Goal: Task Accomplishment & Management: Use online tool/utility

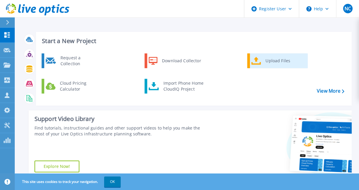
click at [274, 61] on div "Upload Files" at bounding box center [284, 61] width 44 height 12
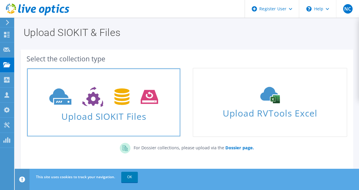
click at [110, 116] on span "Upload SIOKIT Files" at bounding box center [103, 114] width 153 height 13
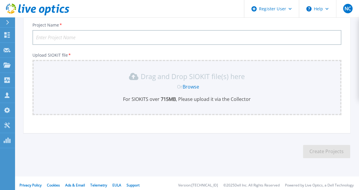
scroll to position [45, 0]
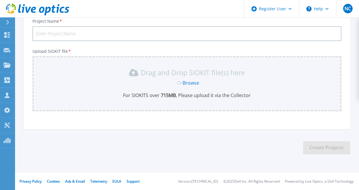
click at [45, 35] on input "Project Name *" at bounding box center [186, 33] width 308 height 15
type input "HCL-Cambells"
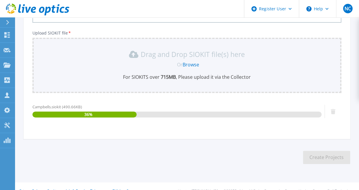
scroll to position [73, 0]
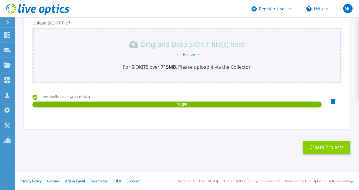
click at [335, 143] on button "Create Projects" at bounding box center [326, 147] width 47 height 13
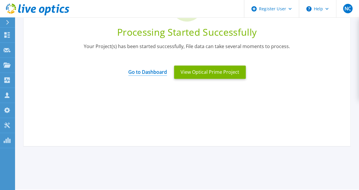
click at [152, 73] on link "Go to Dashboard" at bounding box center [147, 69] width 39 height 11
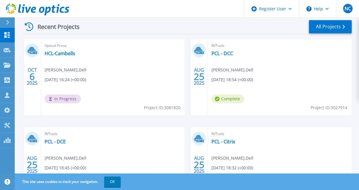
scroll to position [177, 0]
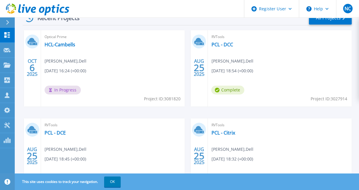
click at [95, 53] on div "Optical Prime HCL-Cambells Nicholas Chauvin , Dell 10/06/2025, 16:24 (+00:00) I…" at bounding box center [113, 68] width 144 height 76
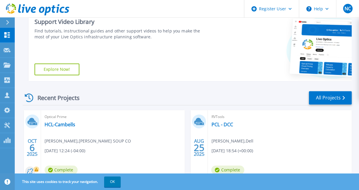
scroll to position [147, 0]
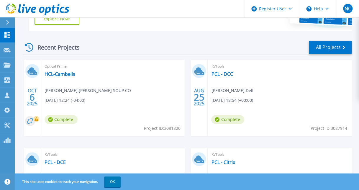
click at [59, 70] on span "Optical Prime" at bounding box center [112, 66] width 137 height 6
click at [62, 74] on link "HCL-Cambells" at bounding box center [59, 74] width 31 height 6
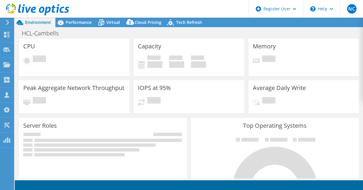
select select "USD"
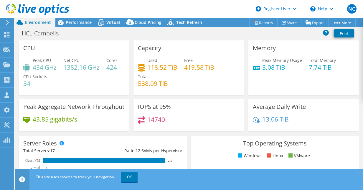
click at [8, 23] on icon at bounding box center [7, 22] width 4 height 5
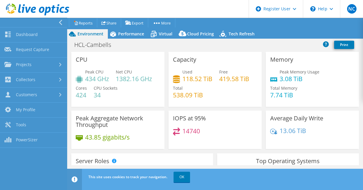
click at [59, 20] on icon at bounding box center [60, 22] width 4 height 5
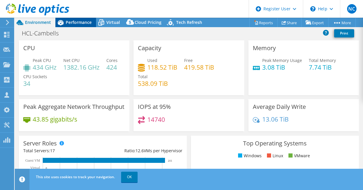
click at [75, 22] on span "Performance" at bounding box center [79, 22] width 26 height 6
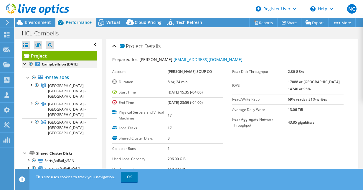
click at [25, 65] on div at bounding box center [25, 63] width 6 height 6
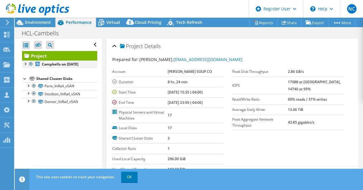
click at [25, 65] on div at bounding box center [25, 63] width 6 height 6
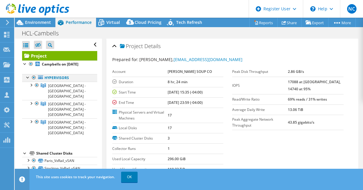
click at [27, 78] on div at bounding box center [28, 77] width 6 height 6
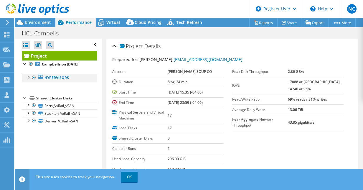
click at [27, 78] on div at bounding box center [28, 77] width 6 height 6
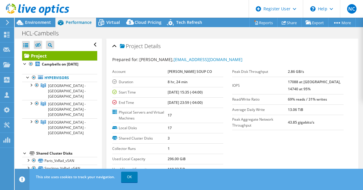
click at [51, 112] on div "Project Campbells on 10/6/2025 Hypervisors USA - TX - Paris" at bounding box center [59, 115] width 75 height 129
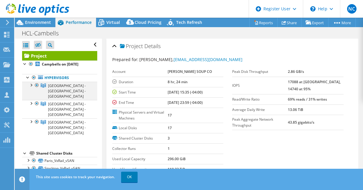
click at [32, 85] on div at bounding box center [31, 85] width 6 height 6
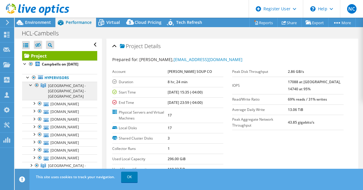
click at [65, 86] on span "[GEOGRAPHIC_DATA] - [GEOGRAPHIC_DATA] - [GEOGRAPHIC_DATA]" at bounding box center [67, 91] width 38 height 16
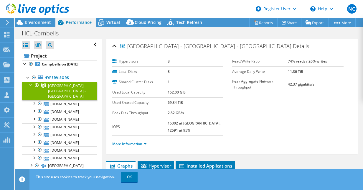
click at [31, 86] on div at bounding box center [31, 85] width 6 height 6
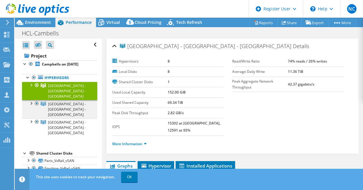
click at [57, 101] on span "[GEOGRAPHIC_DATA] - [GEOGRAPHIC_DATA] - [GEOGRAPHIC_DATA]" at bounding box center [67, 109] width 38 height 16
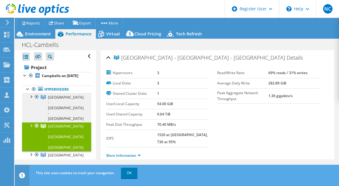
click at [63, 101] on span "[GEOGRAPHIC_DATA] - [GEOGRAPHIC_DATA] - [GEOGRAPHIC_DATA]" at bounding box center [66, 108] width 36 height 26
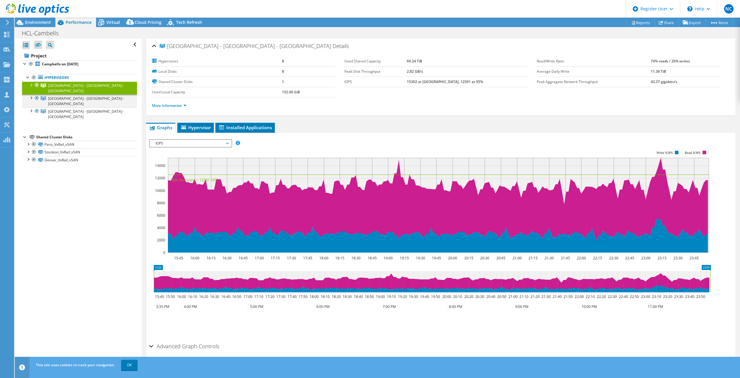
click at [37, 95] on div at bounding box center [37, 98] width 6 height 7
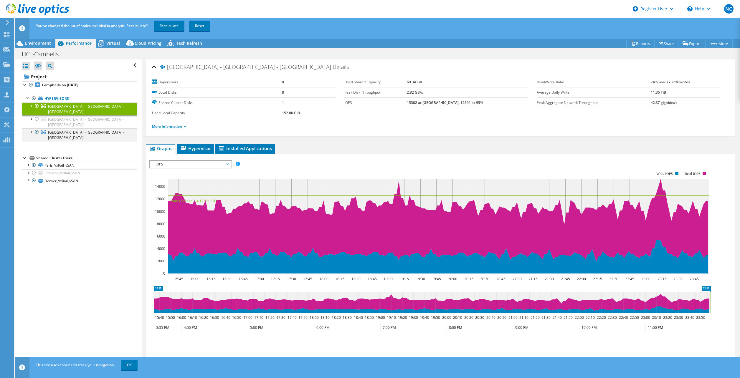
click at [37, 128] on div at bounding box center [37, 131] width 6 height 7
click at [171, 24] on link "Recalculate" at bounding box center [169, 26] width 31 height 11
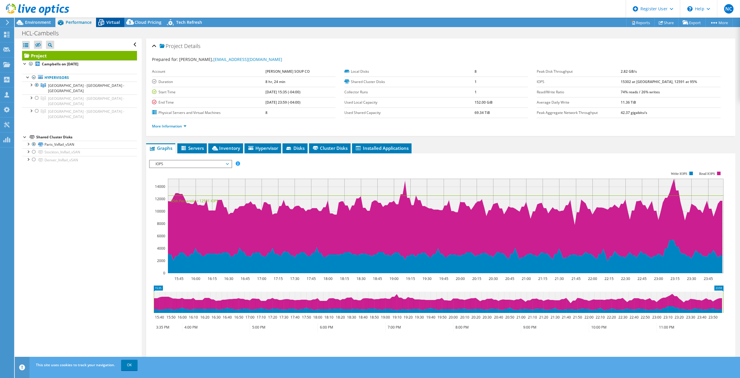
click at [105, 25] on icon at bounding box center [101, 22] width 10 height 10
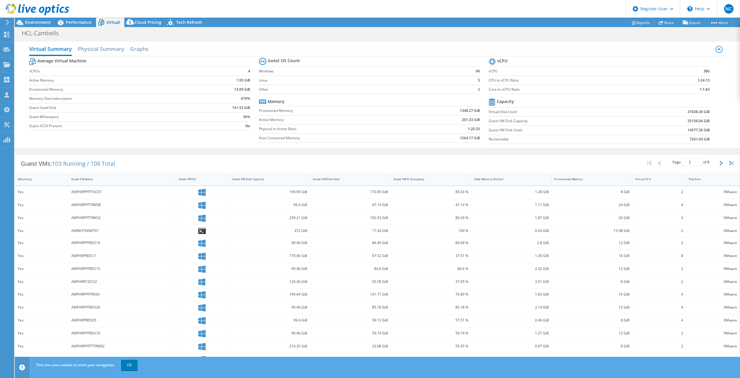
scroll to position [16, 0]
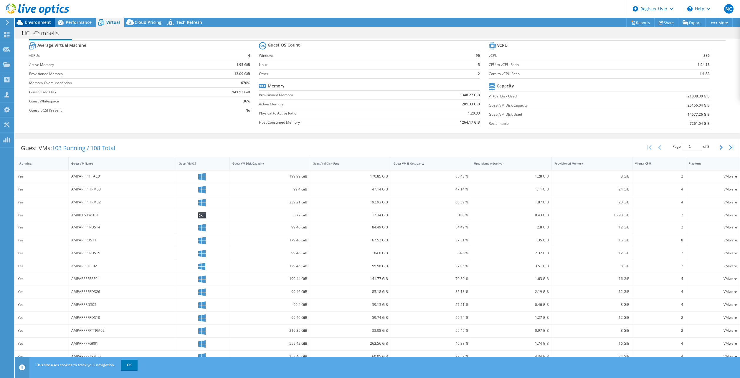
click at [39, 24] on span "Environment" at bounding box center [38, 22] width 26 height 6
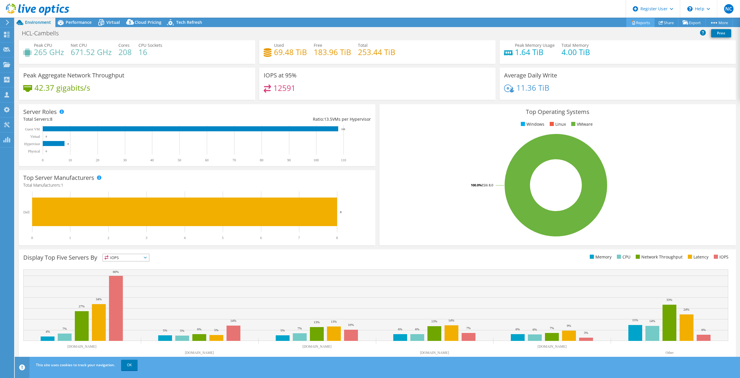
click at [363, 25] on link "Reports" at bounding box center [640, 22] width 28 height 9
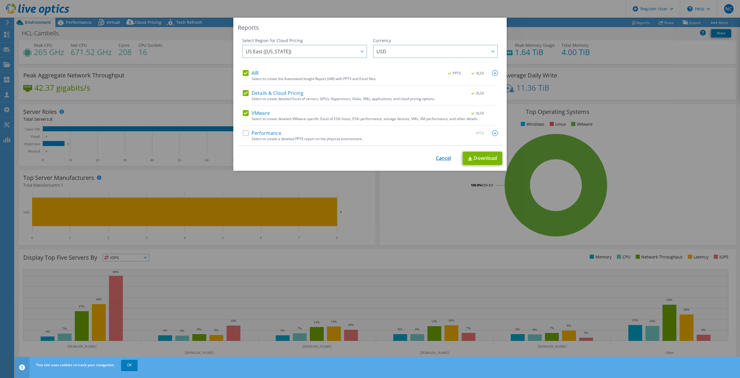
click at [363, 158] on link "Cancel" at bounding box center [443, 159] width 15 height 6
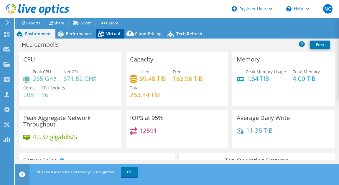
click at [108, 31] on span "Virtual" at bounding box center [113, 34] width 14 height 6
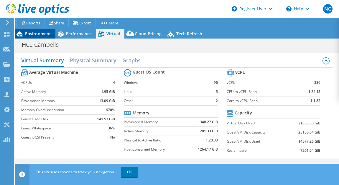
drag, startPoint x: 35, startPoint y: 33, endPoint x: 41, endPoint y: 35, distance: 6.4
click at [35, 33] on span "Environment" at bounding box center [38, 34] width 26 height 6
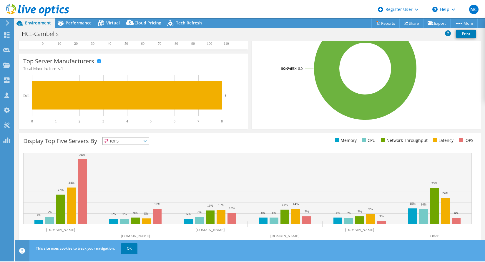
scroll to position [131, 0]
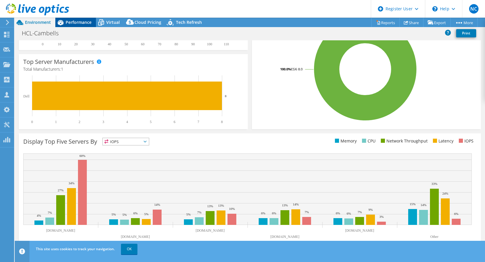
click at [73, 26] on div "Performance" at bounding box center [75, 22] width 41 height 9
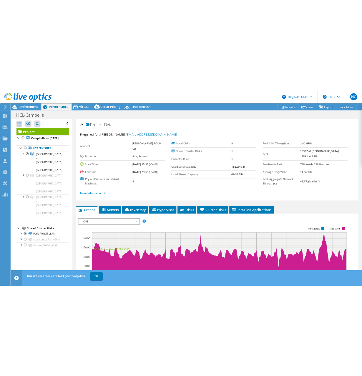
scroll to position [0, 0]
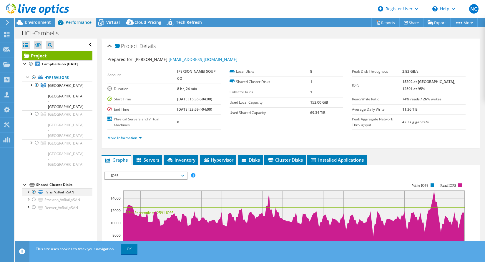
click at [27, 189] on div at bounding box center [28, 192] width 6 height 6
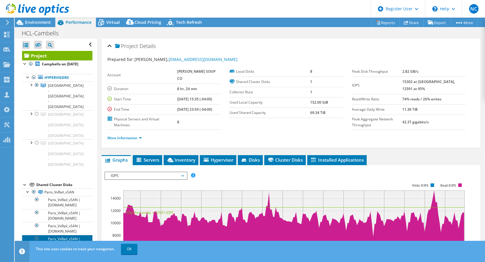
click at [67, 189] on link "Paris_VxRail_vSAN | [DOMAIN_NAME]" at bounding box center [57, 241] width 70 height 13
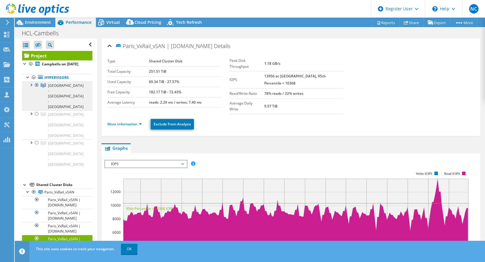
click at [52, 92] on span "[GEOGRAPHIC_DATA] - [GEOGRAPHIC_DATA] - [GEOGRAPHIC_DATA]" at bounding box center [66, 96] width 36 height 26
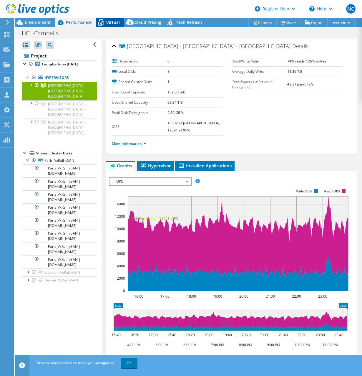
click at [115, 23] on span "Virtual" at bounding box center [113, 22] width 14 height 6
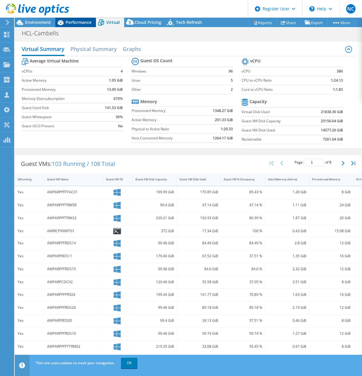
click at [88, 24] on span "Performance" at bounding box center [79, 22] width 26 height 6
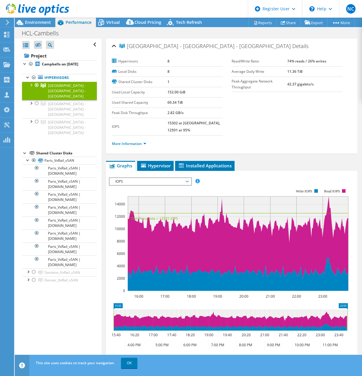
drag, startPoint x: 163, startPoint y: 103, endPoint x: 184, endPoint y: 104, distance: 20.3
click at [184, 104] on tr "Used Shared Capacity 69.34 TiB" at bounding box center [167, 103] width 111 height 10
click at [43, 24] on span "Environment" at bounding box center [38, 22] width 26 height 6
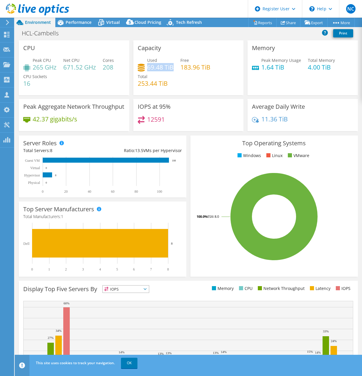
drag, startPoint x: 146, startPoint y: 67, endPoint x: 171, endPoint y: 69, distance: 25.7
click at [171, 69] on h4 "69.48 TiB" at bounding box center [160, 67] width 27 height 6
click at [77, 20] on span "Performance" at bounding box center [79, 22] width 26 height 6
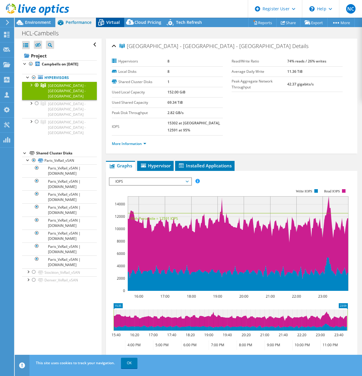
click at [113, 20] on span "Virtual" at bounding box center [113, 22] width 14 height 6
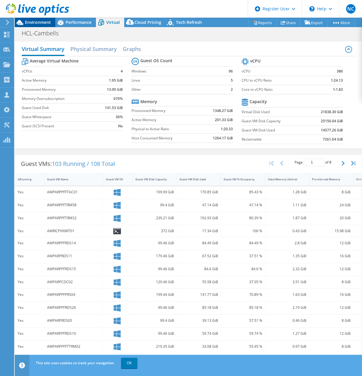
click at [35, 22] on span "Environment" at bounding box center [38, 22] width 26 height 6
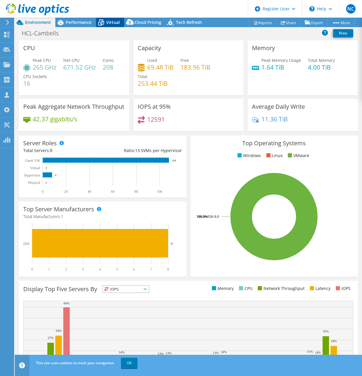
click at [109, 23] on span "Virtual" at bounding box center [113, 22] width 14 height 6
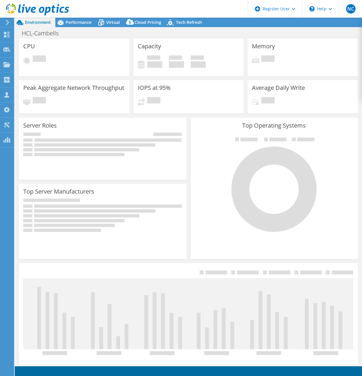
select select "USD"
